Goal: Transaction & Acquisition: Purchase product/service

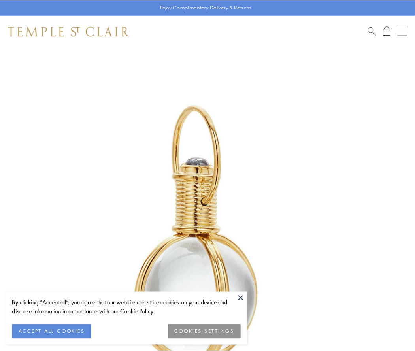
scroll to position [206, 0]
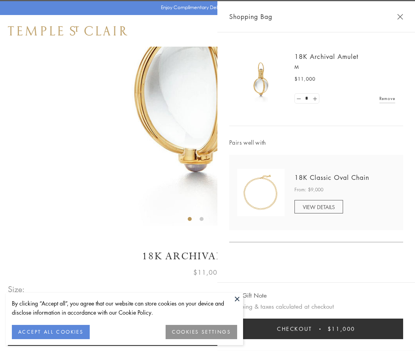
click at [316, 329] on button "Checkout $11,000" at bounding box center [316, 328] width 174 height 21
